Goal: Task Accomplishment & Management: Manage account settings

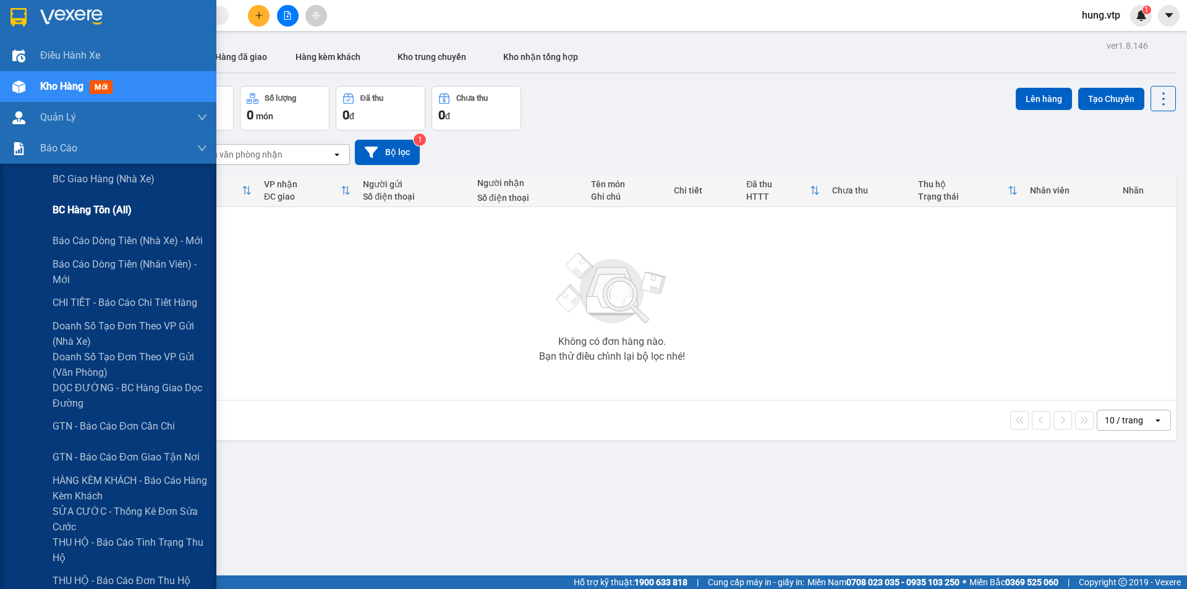
click at [66, 207] on span "BC hàng tồn (all)" at bounding box center [92, 209] width 79 height 15
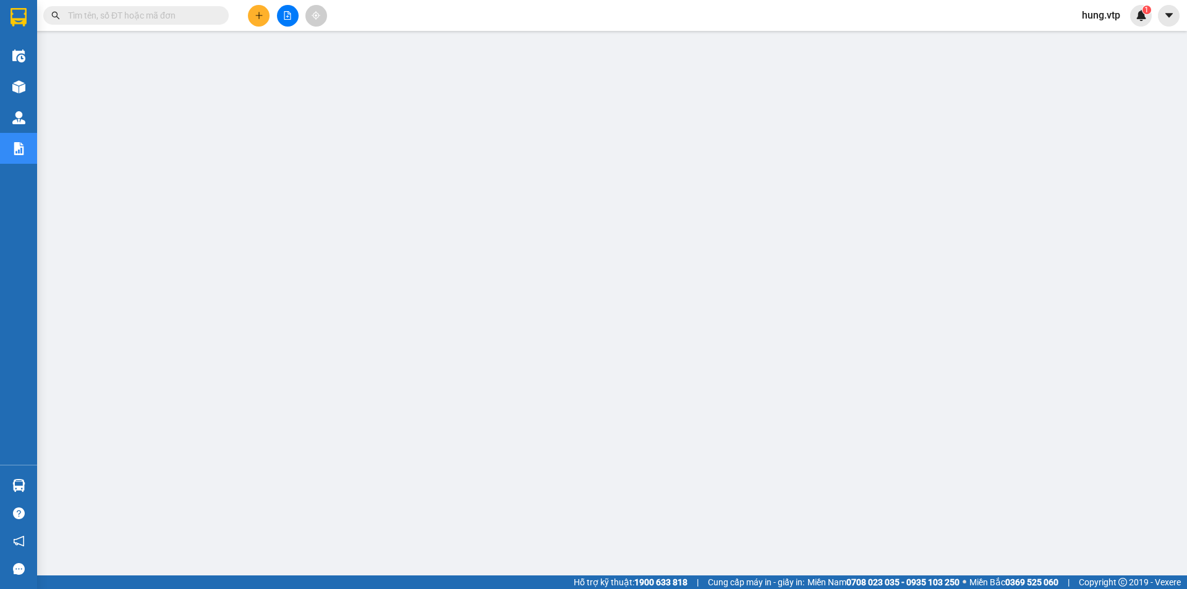
scroll to position [24, 0]
click at [1095, 18] on span "hung.vtp" at bounding box center [1101, 14] width 58 height 15
click at [1090, 35] on span "Đăng xuất" at bounding box center [1116, 39] width 52 height 14
